Goal: Task Accomplishment & Management: Complete application form

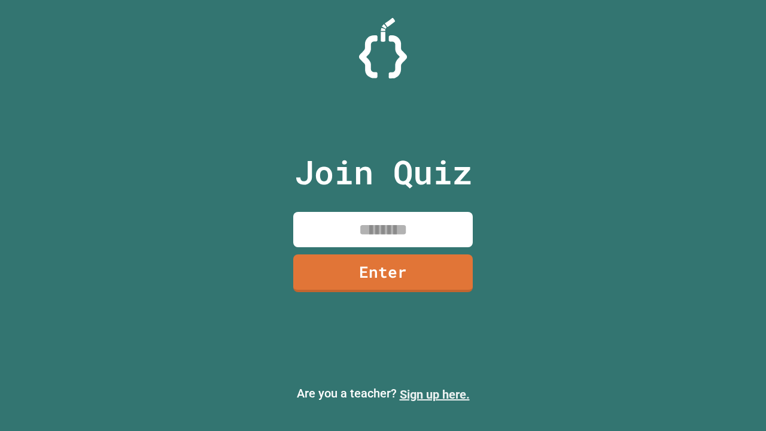
click at [435, 394] on link "Sign up here." at bounding box center [435, 394] width 70 height 14
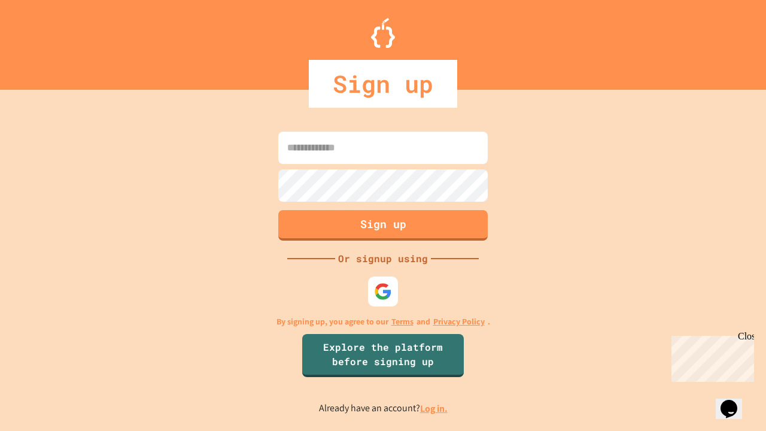
click at [435, 408] on link "Log in." at bounding box center [434, 408] width 28 height 13
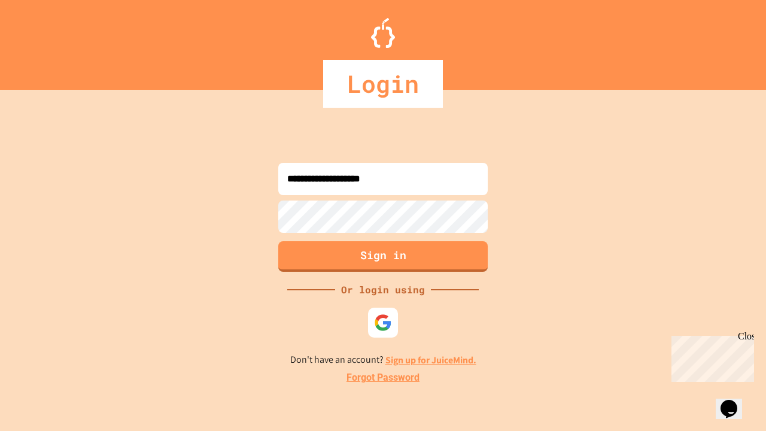
type input "**********"
